Goal: Task Accomplishment & Management: Manage account settings

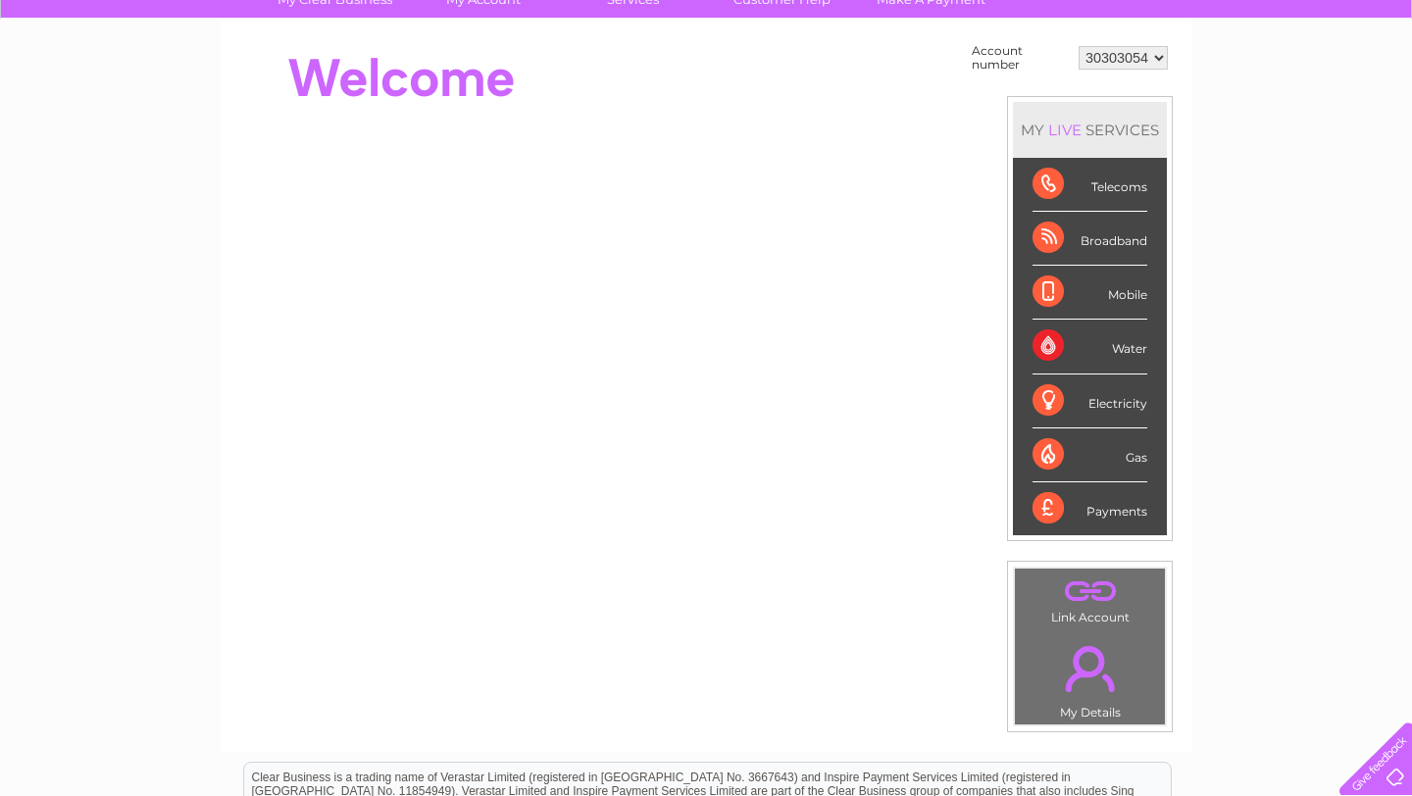
click at [1407, 286] on div "My Clear Business Login Details My Details My Preferences Link Account My Accou…" at bounding box center [706, 534] width 1412 height 1106
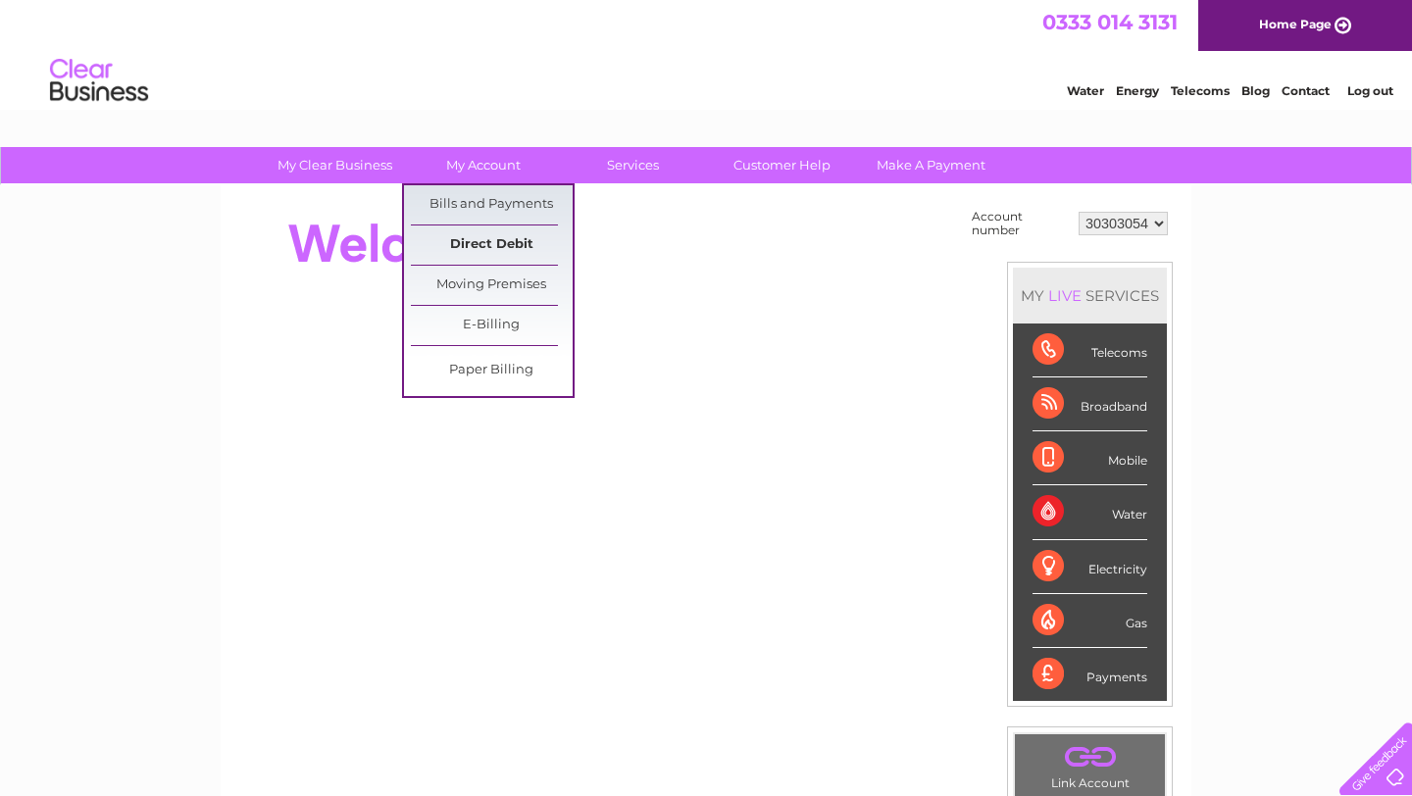
click at [519, 238] on link "Direct Debit" at bounding box center [492, 245] width 162 height 39
click at [519, 243] on link "Direct Debit" at bounding box center [492, 245] width 162 height 39
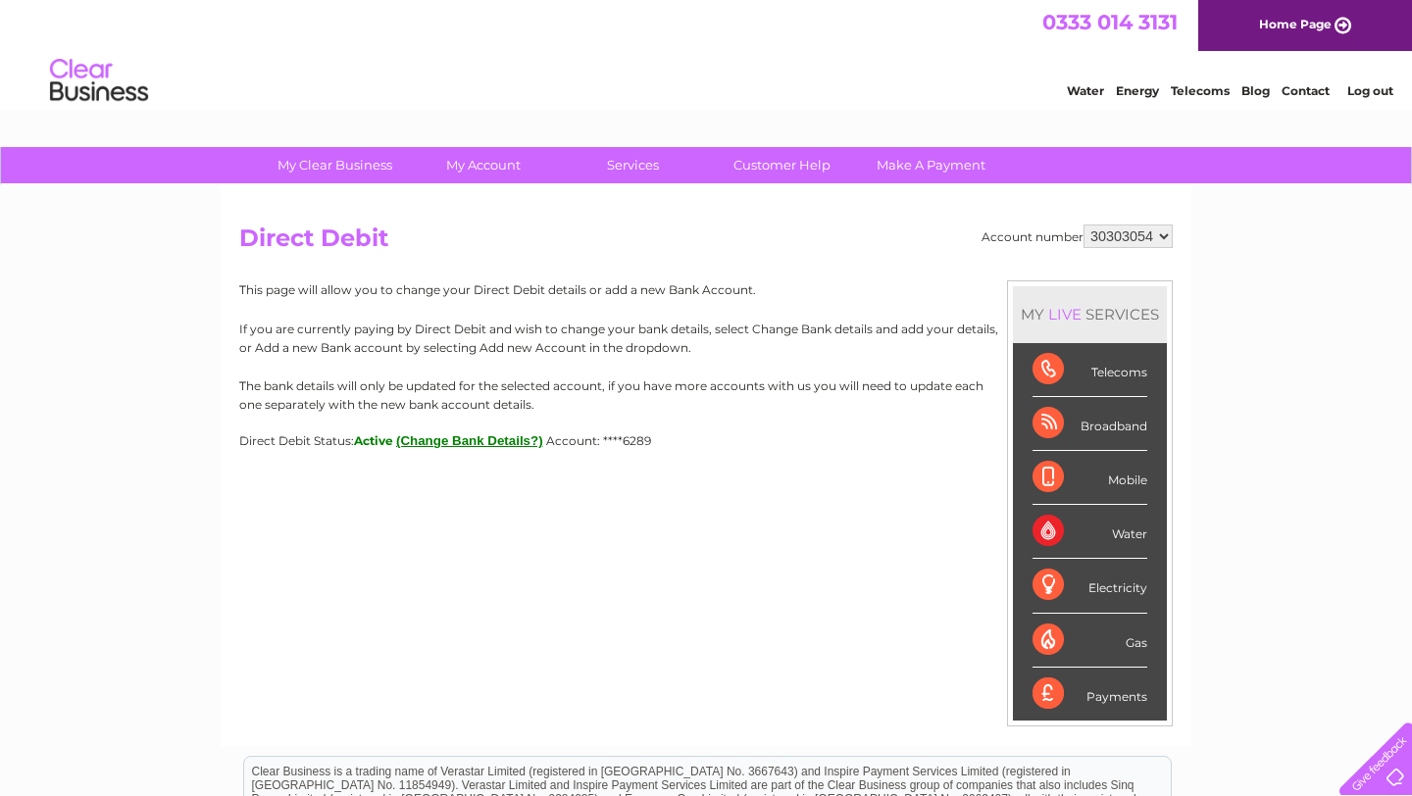
click at [0, 368] on div "My Clear Business Login Details My Details My Preferences Link Account My Accou…" at bounding box center [706, 614] width 1412 height 935
click at [1411, 406] on div "My Clear Business Login Details My Details My Preferences Link Account My Accou…" at bounding box center [706, 614] width 1412 height 935
